Goal: Information Seeking & Learning: Learn about a topic

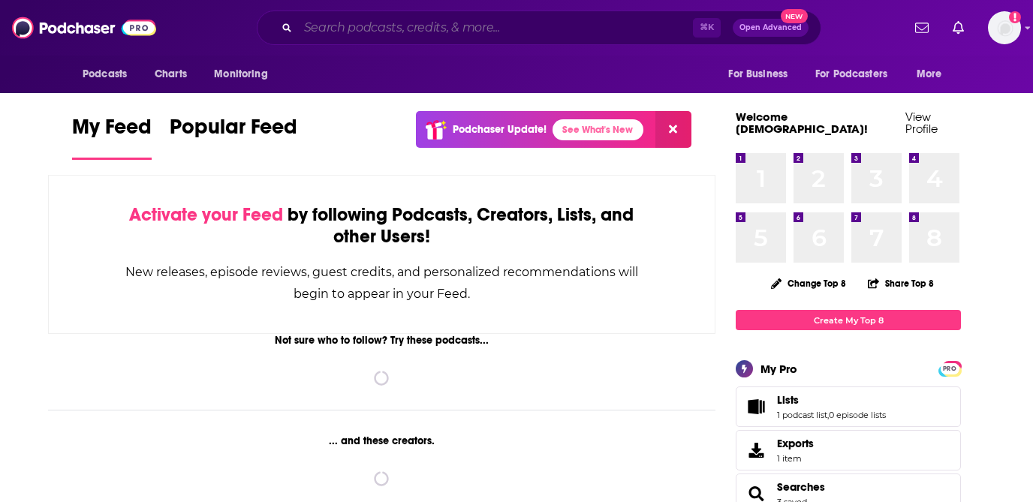
click at [577, 17] on input "Search podcasts, credits, & more..." at bounding box center [495, 28] width 395 height 24
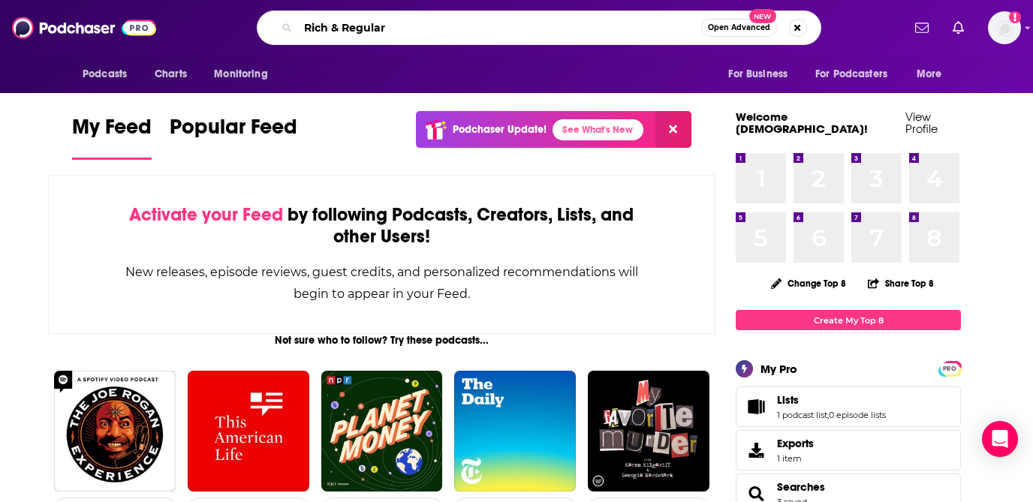
type input "Rich & Regular"
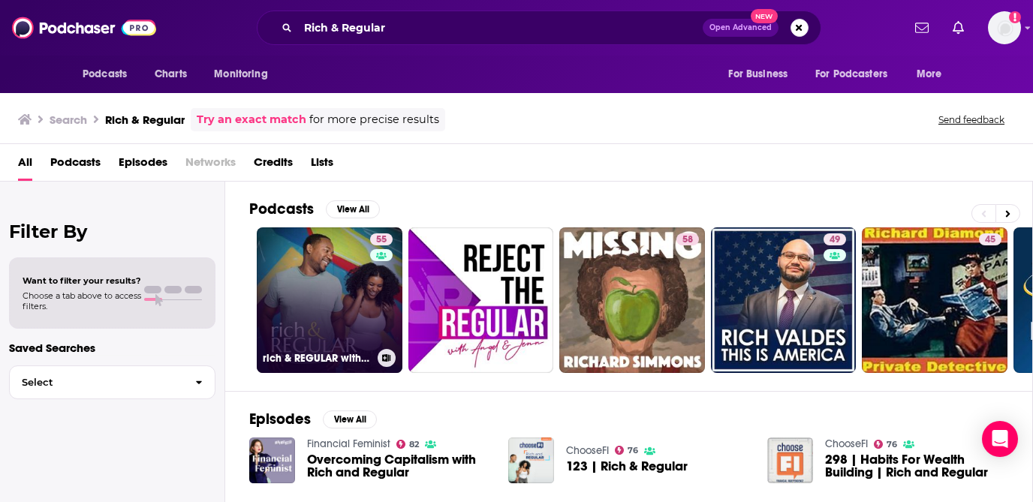
click at [344, 291] on link "55 rich & REGULAR with [PERSON_NAME] and [PERSON_NAME]" at bounding box center [330, 301] width 146 height 146
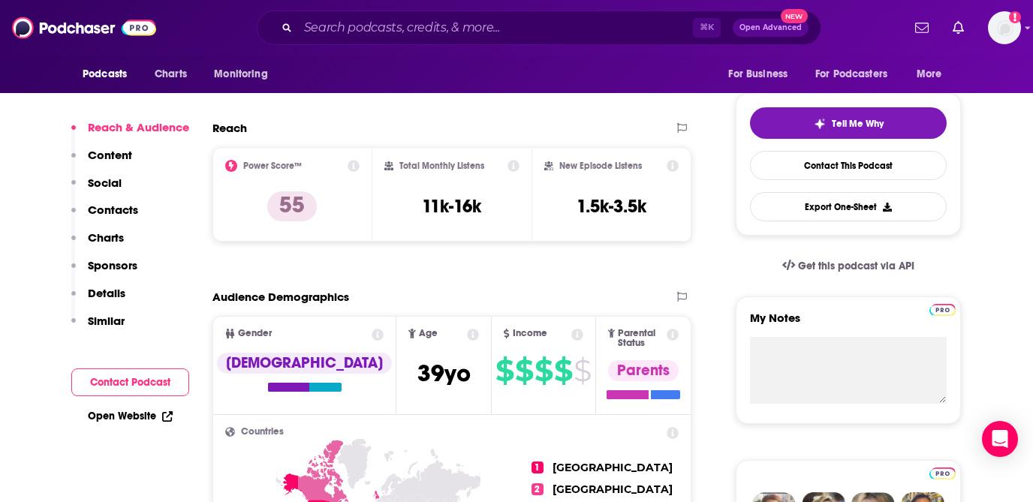
scroll to position [329, 0]
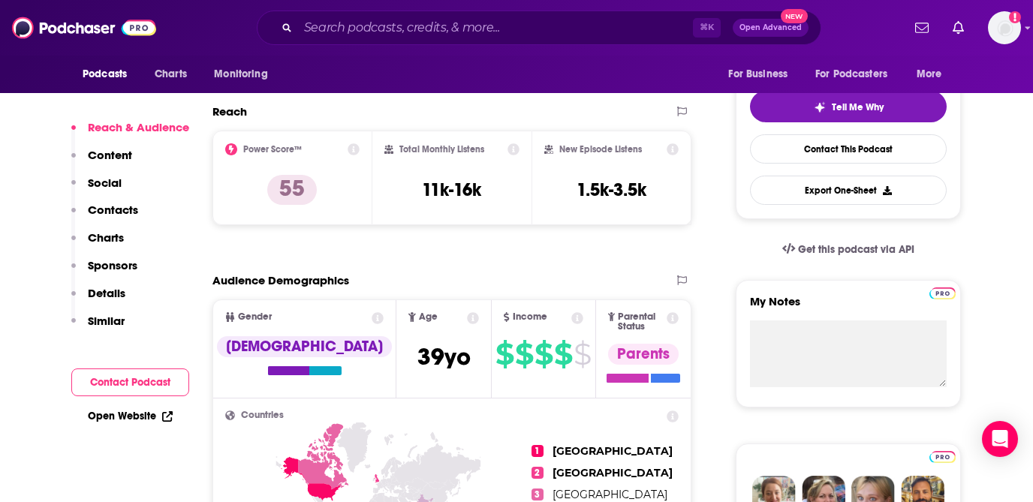
click at [354, 149] on icon at bounding box center [354, 149] width 12 height 12
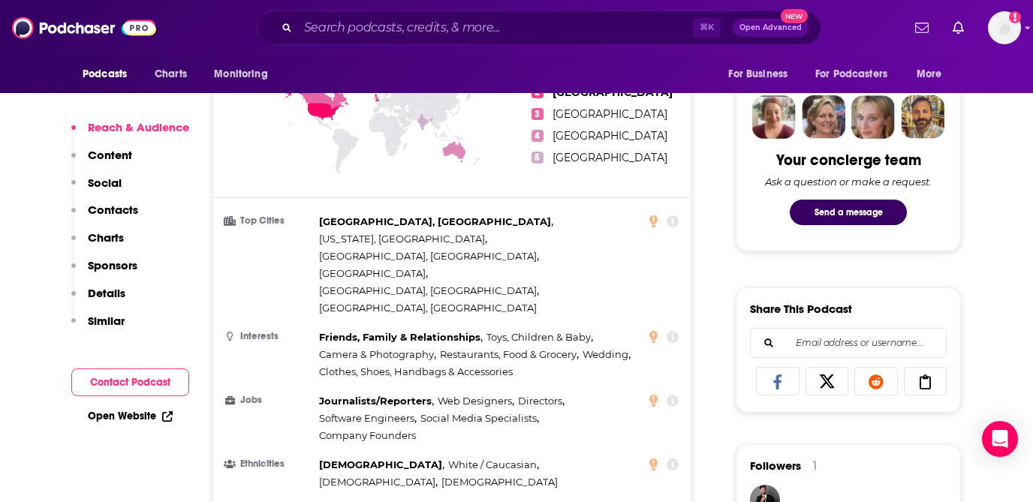
scroll to position [723, 0]
